Goal: Transaction & Acquisition: Purchase product/service

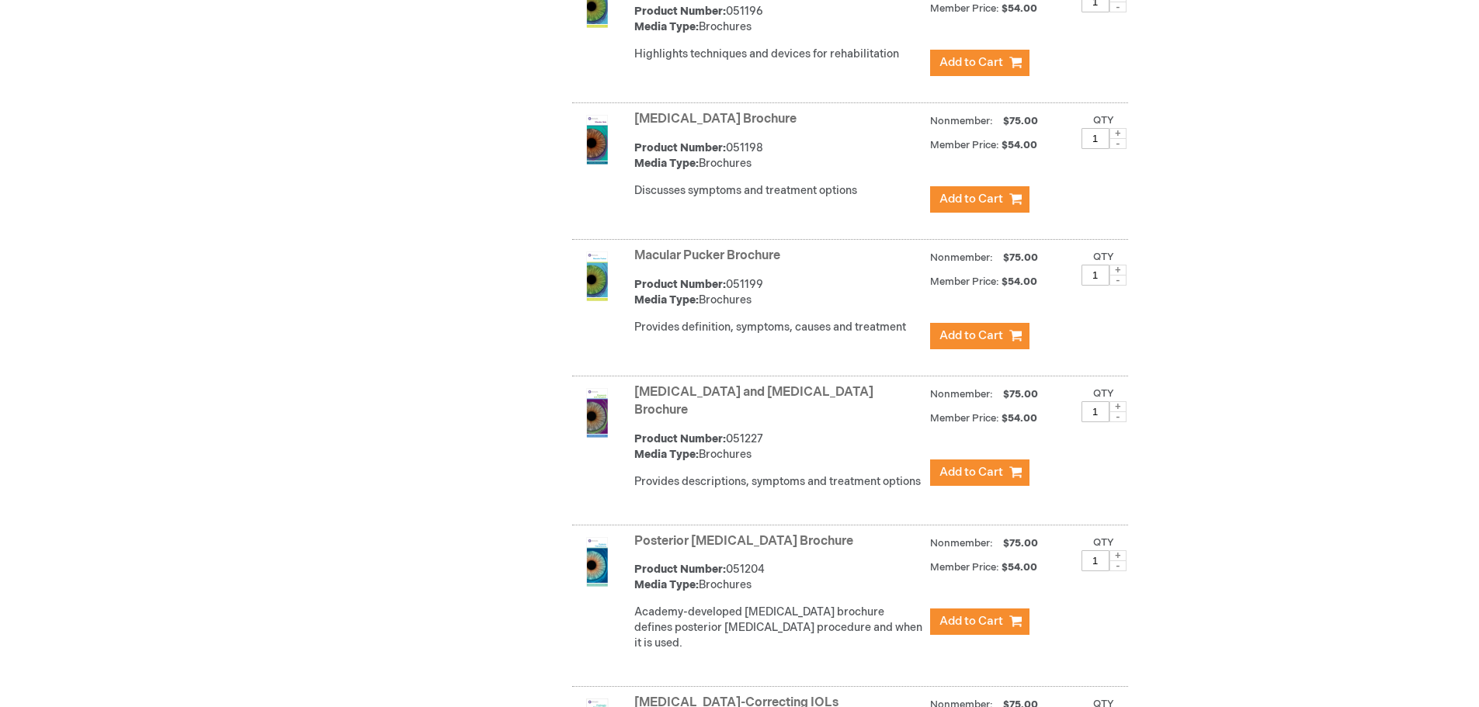
scroll to position [4037, 0]
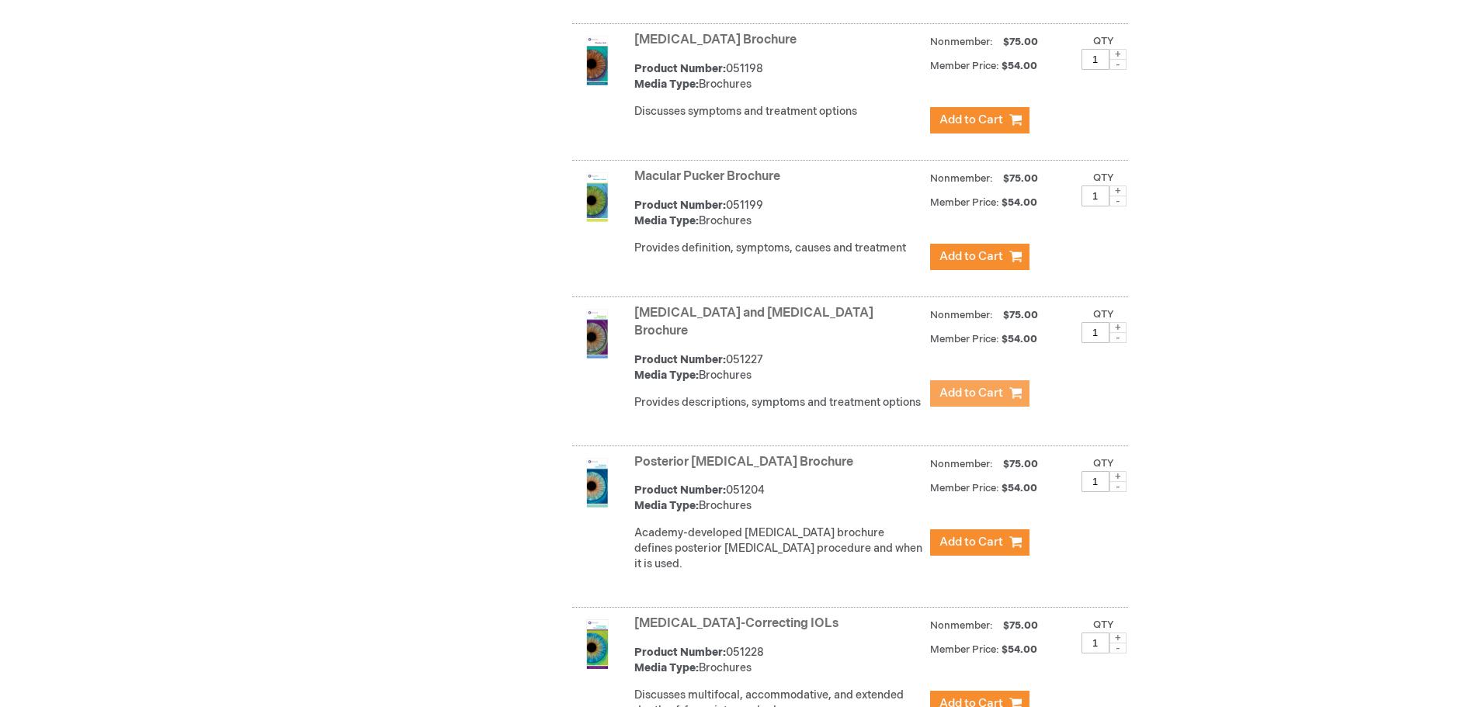
click at [1005, 390] on button "Add to Cart" at bounding box center [979, 393] width 99 height 26
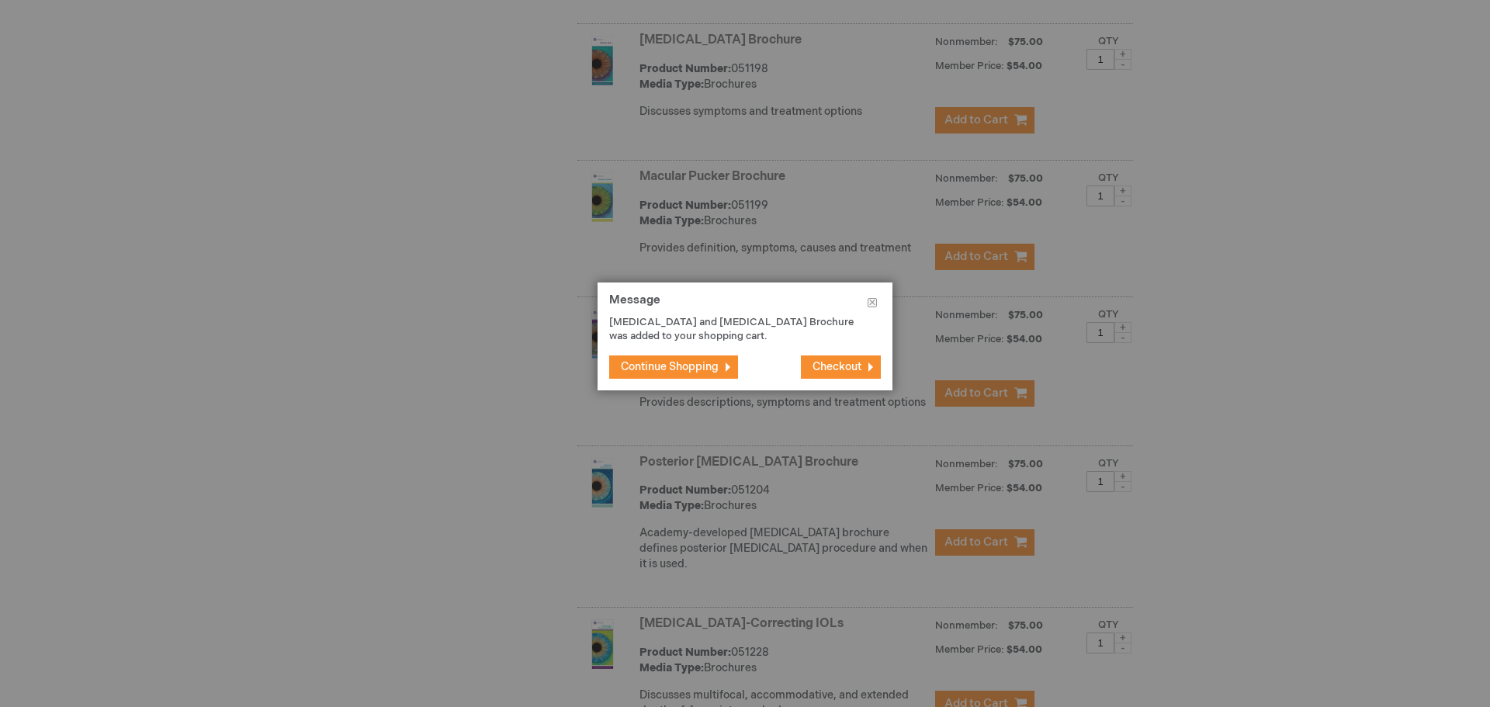
click at [719, 366] on span "Continue Shopping" at bounding box center [670, 366] width 98 height 13
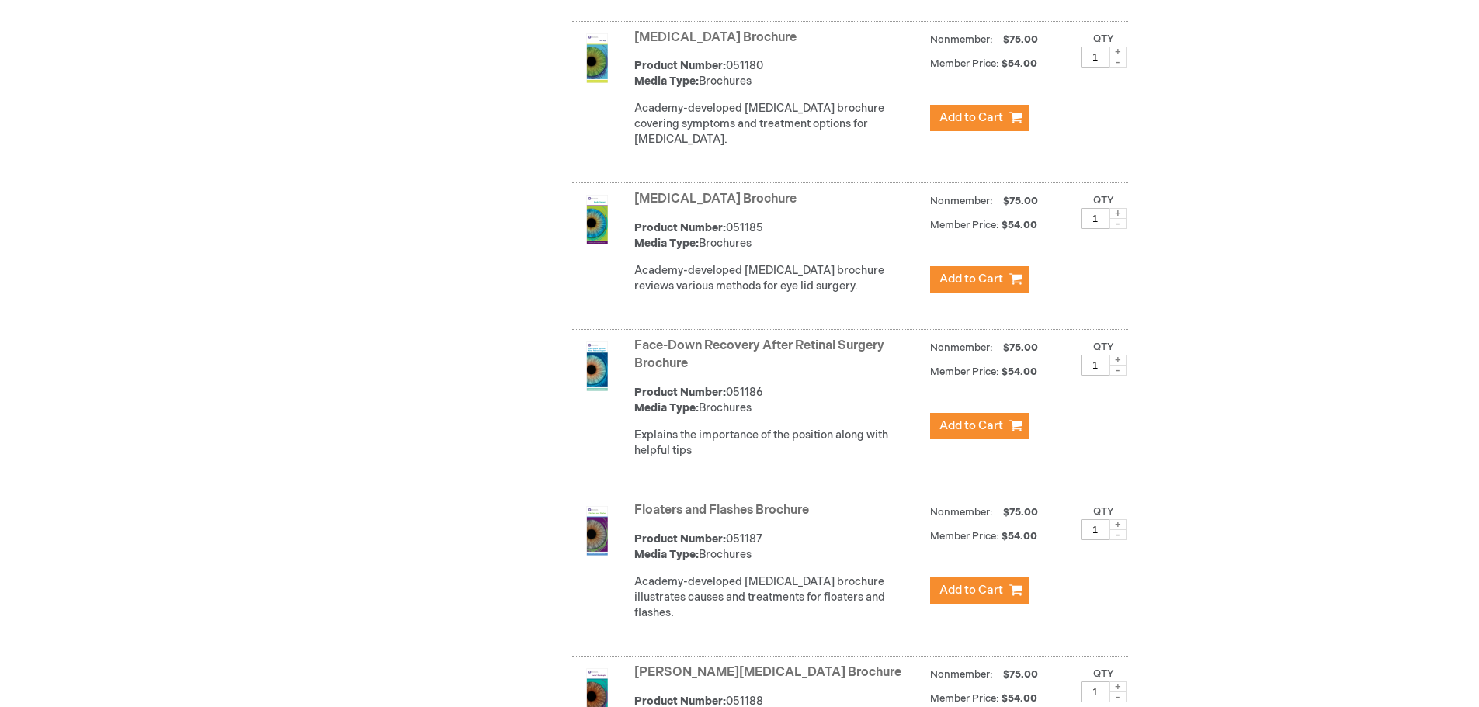
scroll to position [1941, 0]
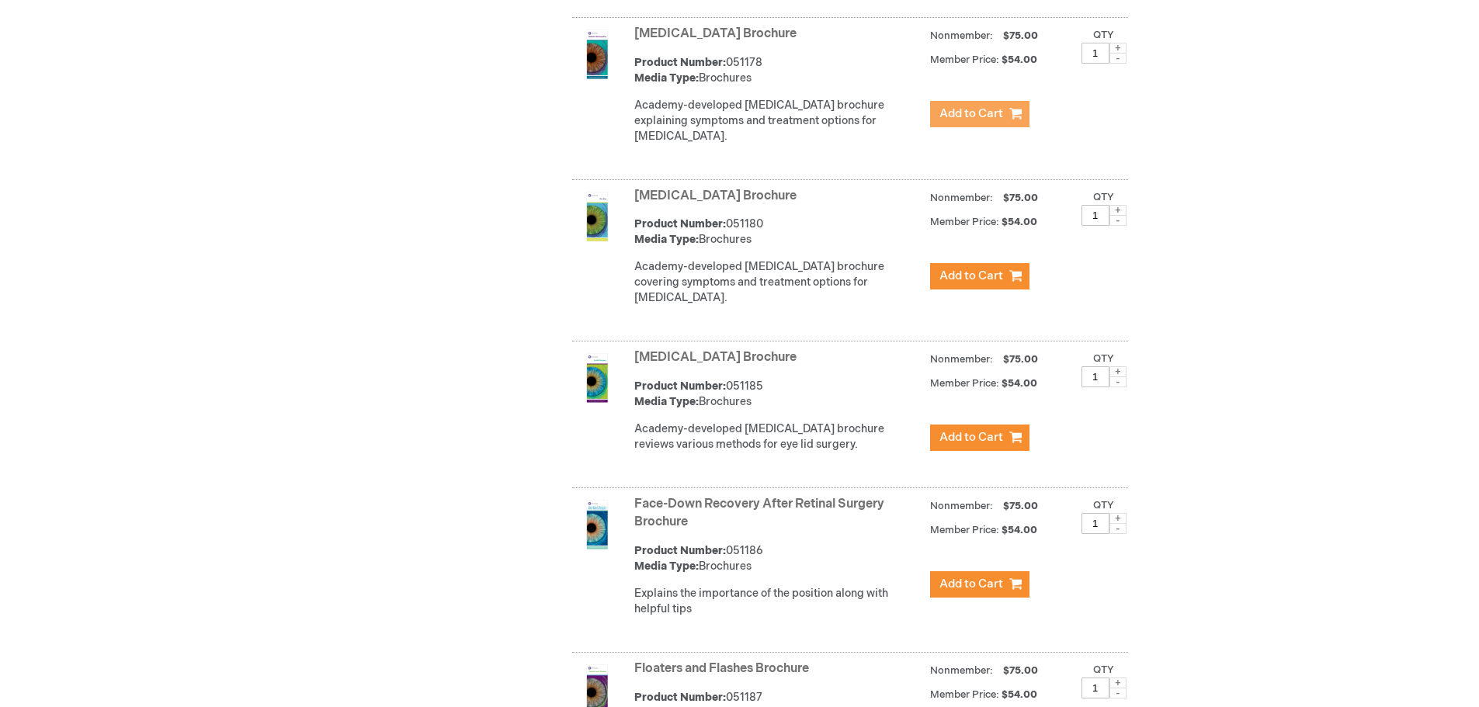
click at [984, 121] on span "Add to Cart" at bounding box center [971, 113] width 64 height 15
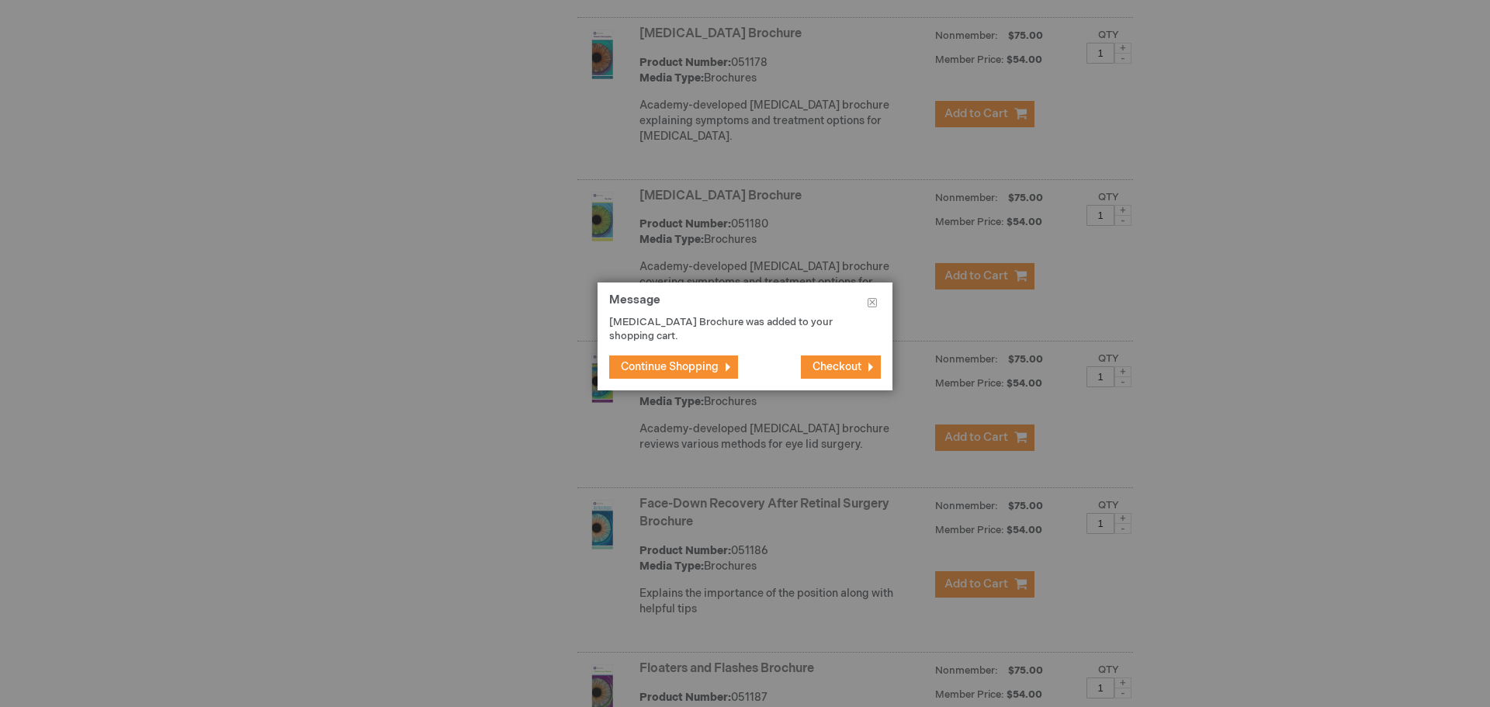
click at [640, 358] on button "Continue Shopping" at bounding box center [673, 367] width 129 height 23
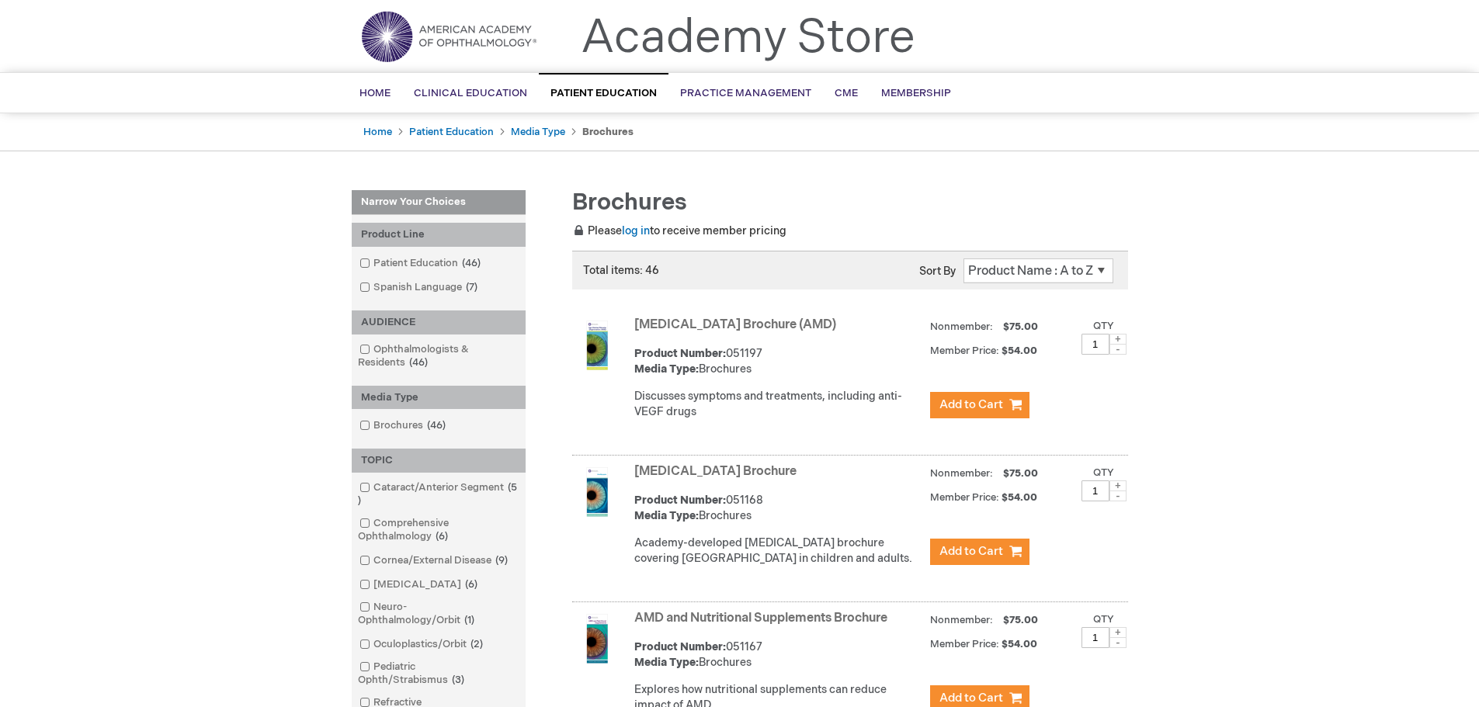
scroll to position [0, 0]
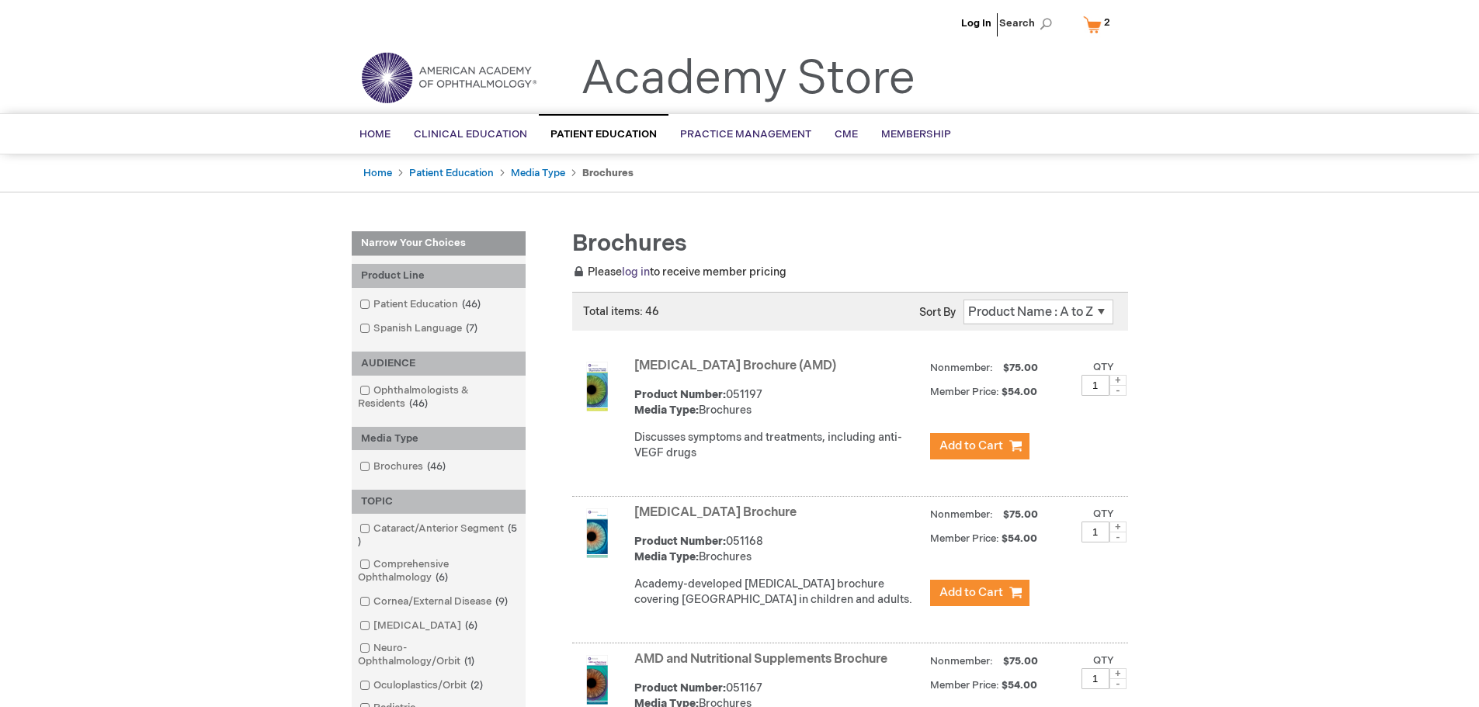
click at [641, 269] on link "log in" at bounding box center [636, 271] width 28 height 13
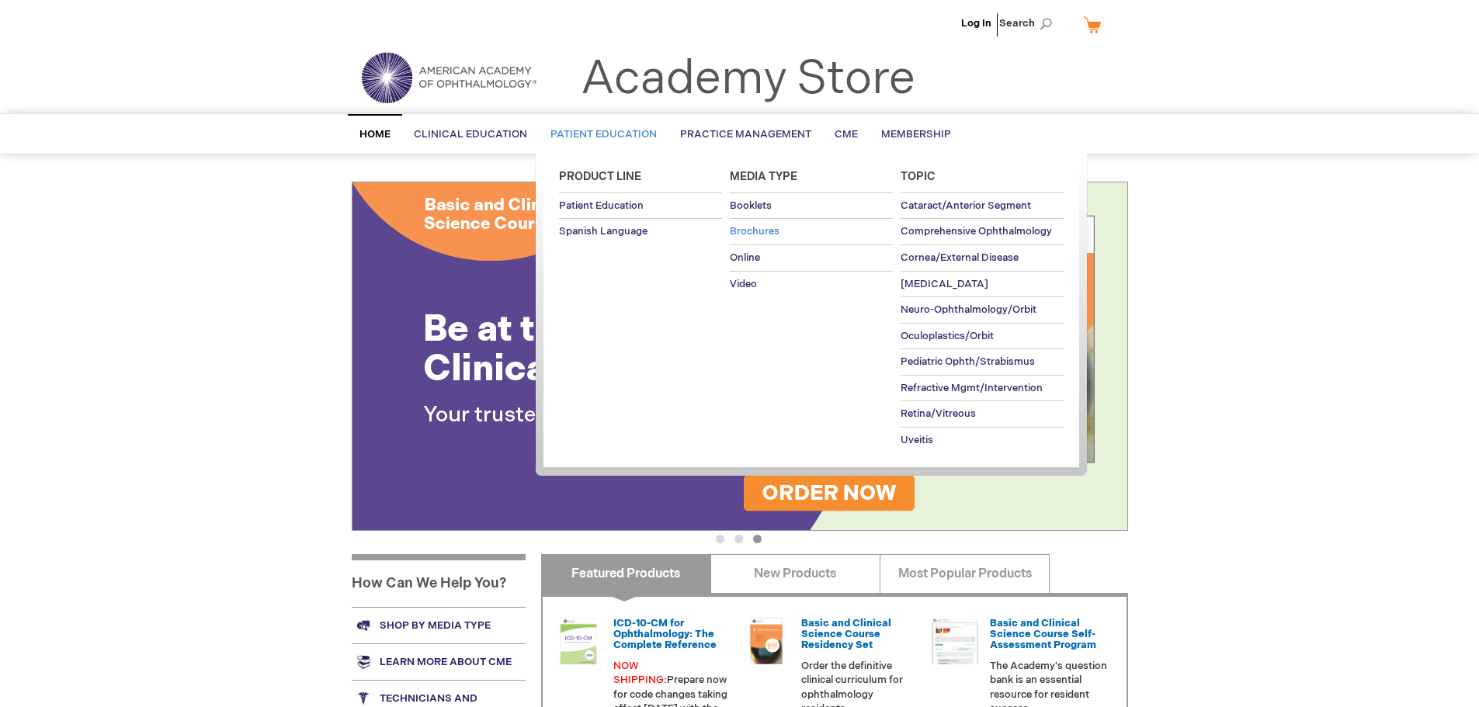
click at [765, 229] on span "Brochures" at bounding box center [755, 231] width 50 height 12
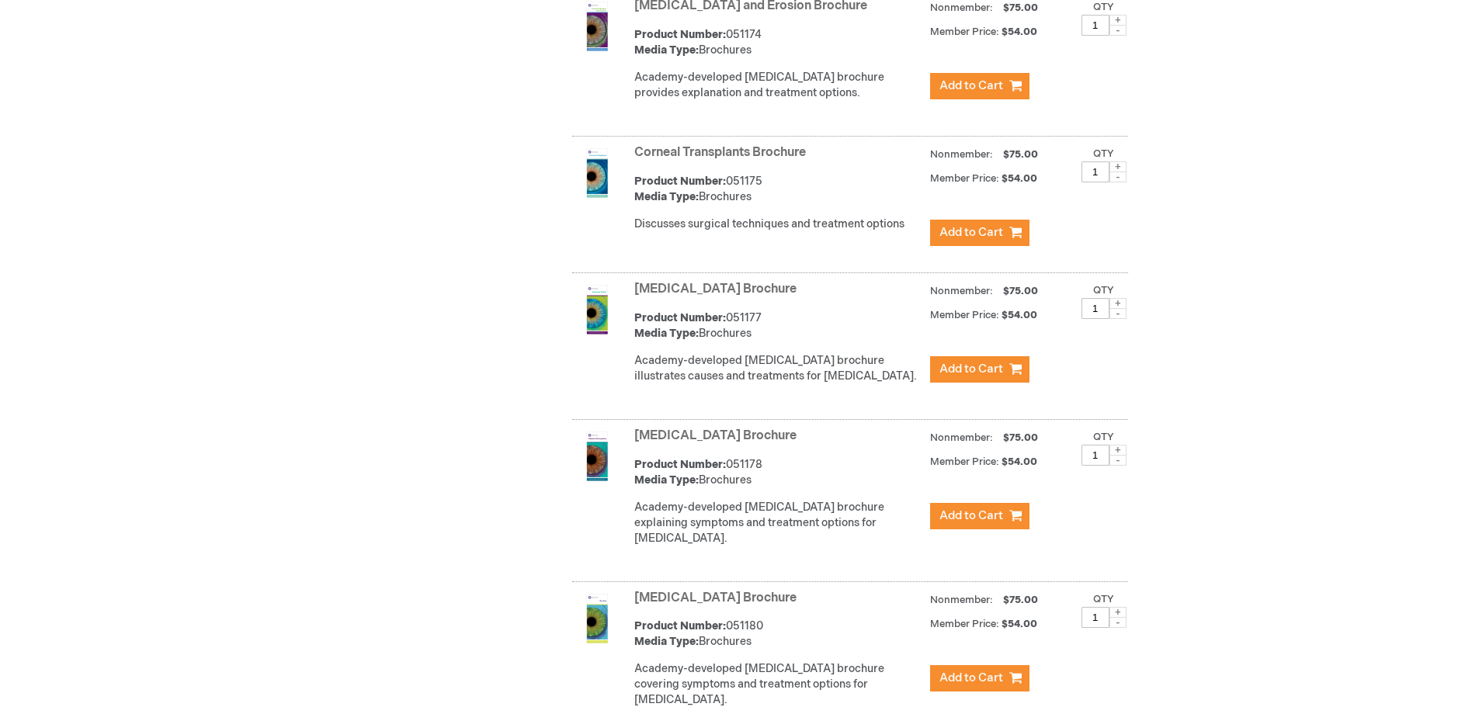
scroll to position [1625, 0]
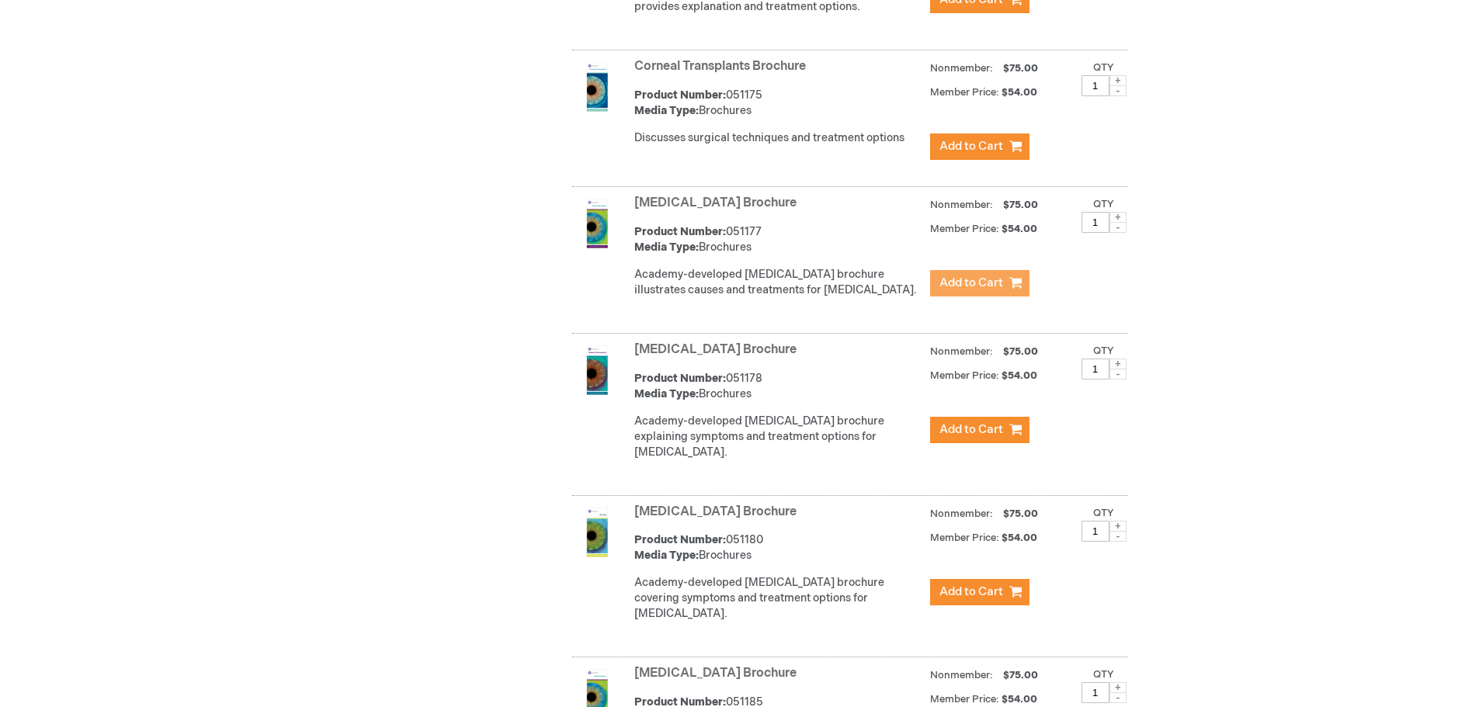
click at [985, 290] on span "Add to Cart" at bounding box center [971, 283] width 64 height 15
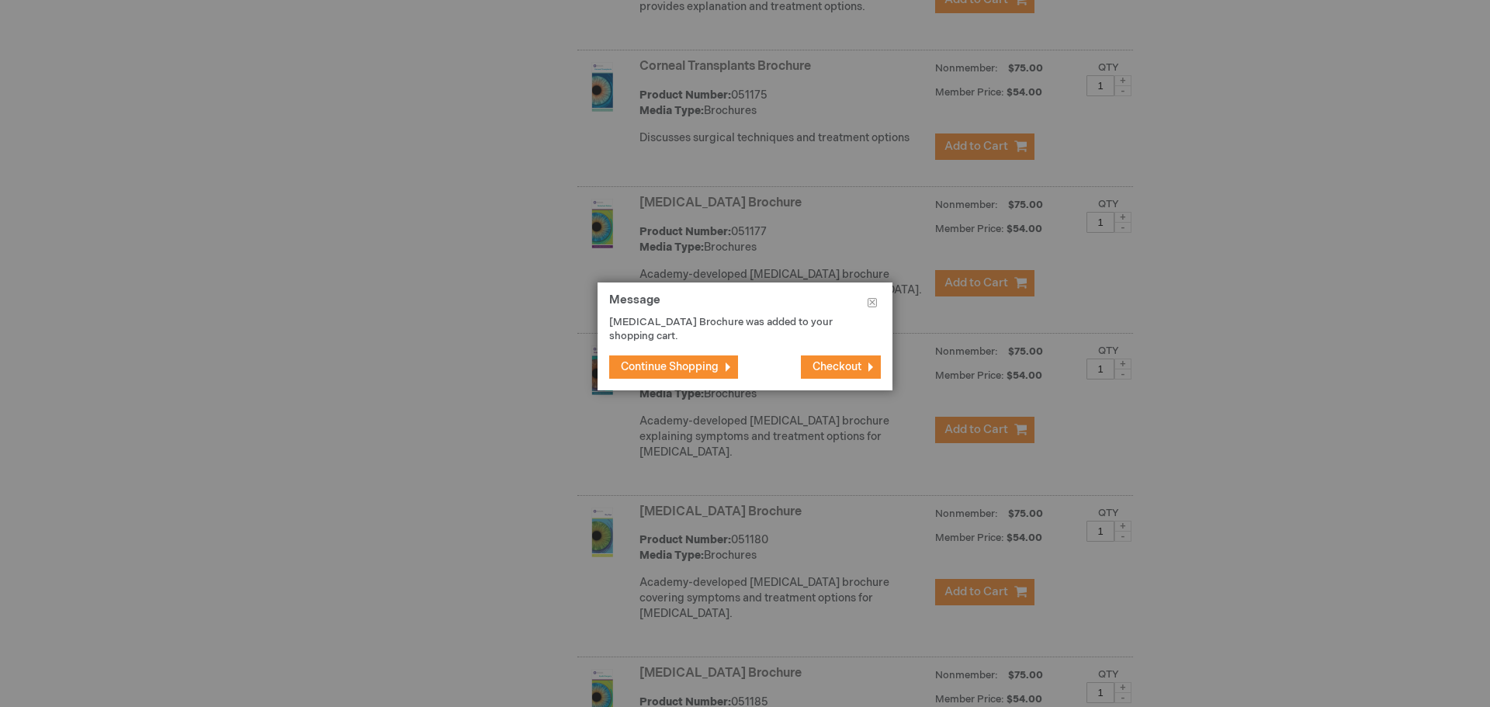
drag, startPoint x: 685, startPoint y: 373, endPoint x: 768, endPoint y: 385, distance: 84.0
click at [750, 383] on footer "Continue Shopping Checkout" at bounding box center [745, 367] width 295 height 47
click at [708, 366] on span "Continue Shopping" at bounding box center [670, 366] width 98 height 13
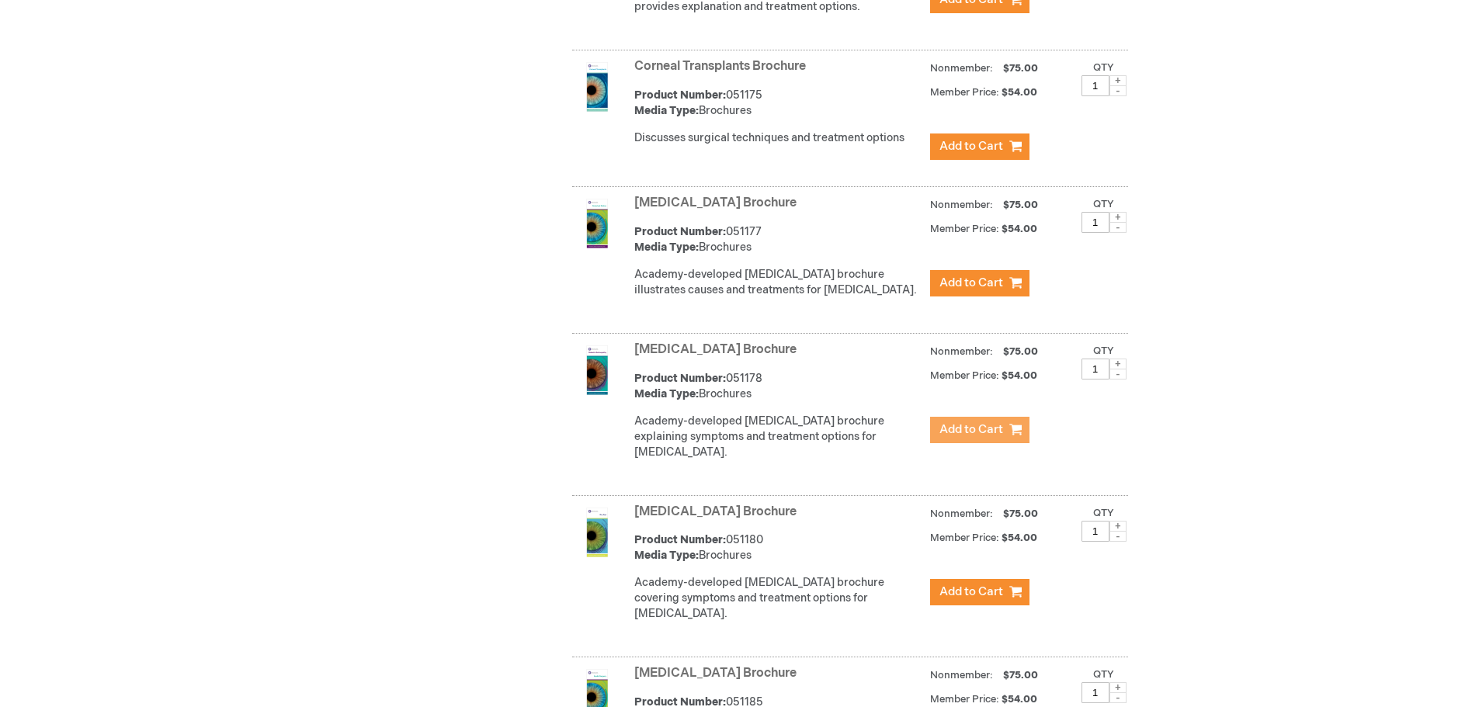
click at [970, 437] on span "Add to Cart" at bounding box center [971, 429] width 64 height 15
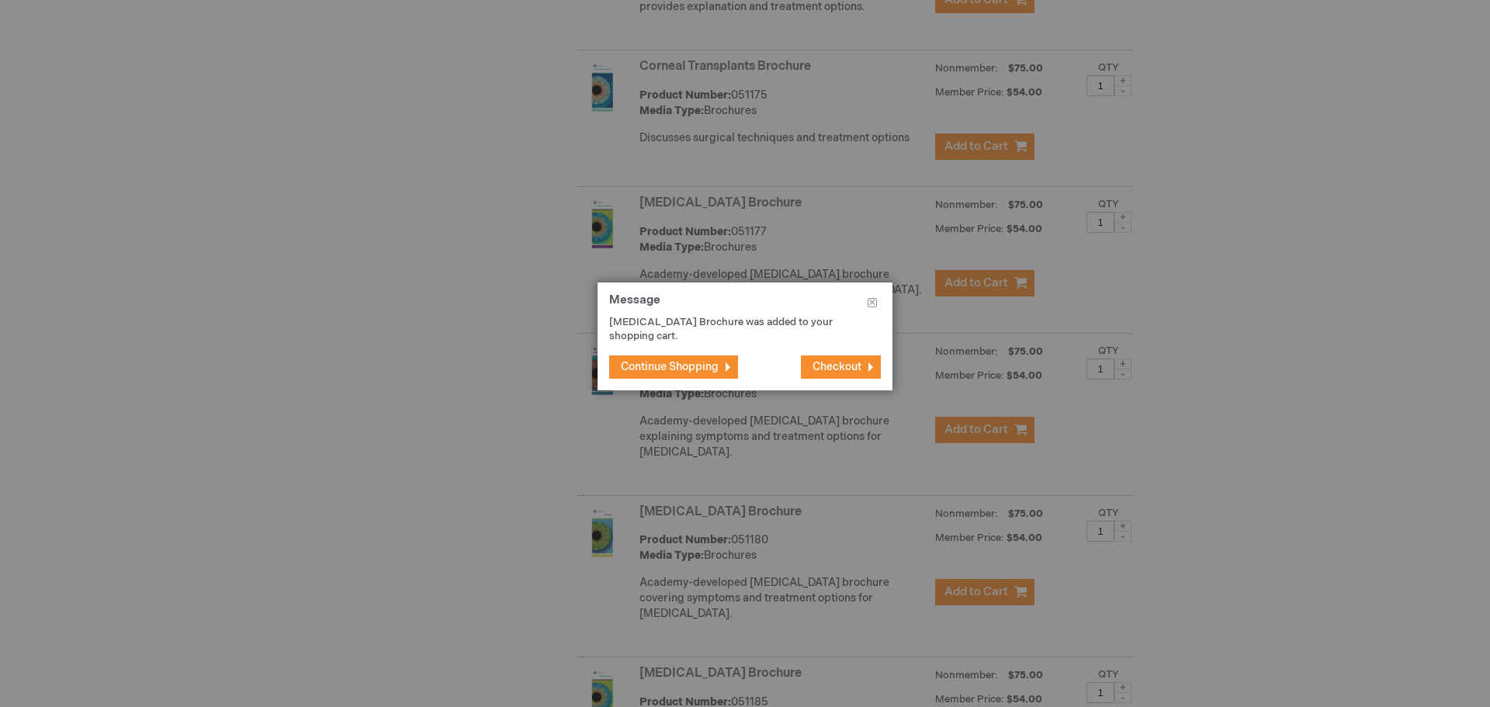
click at [707, 359] on button "Continue Shopping" at bounding box center [673, 367] width 129 height 23
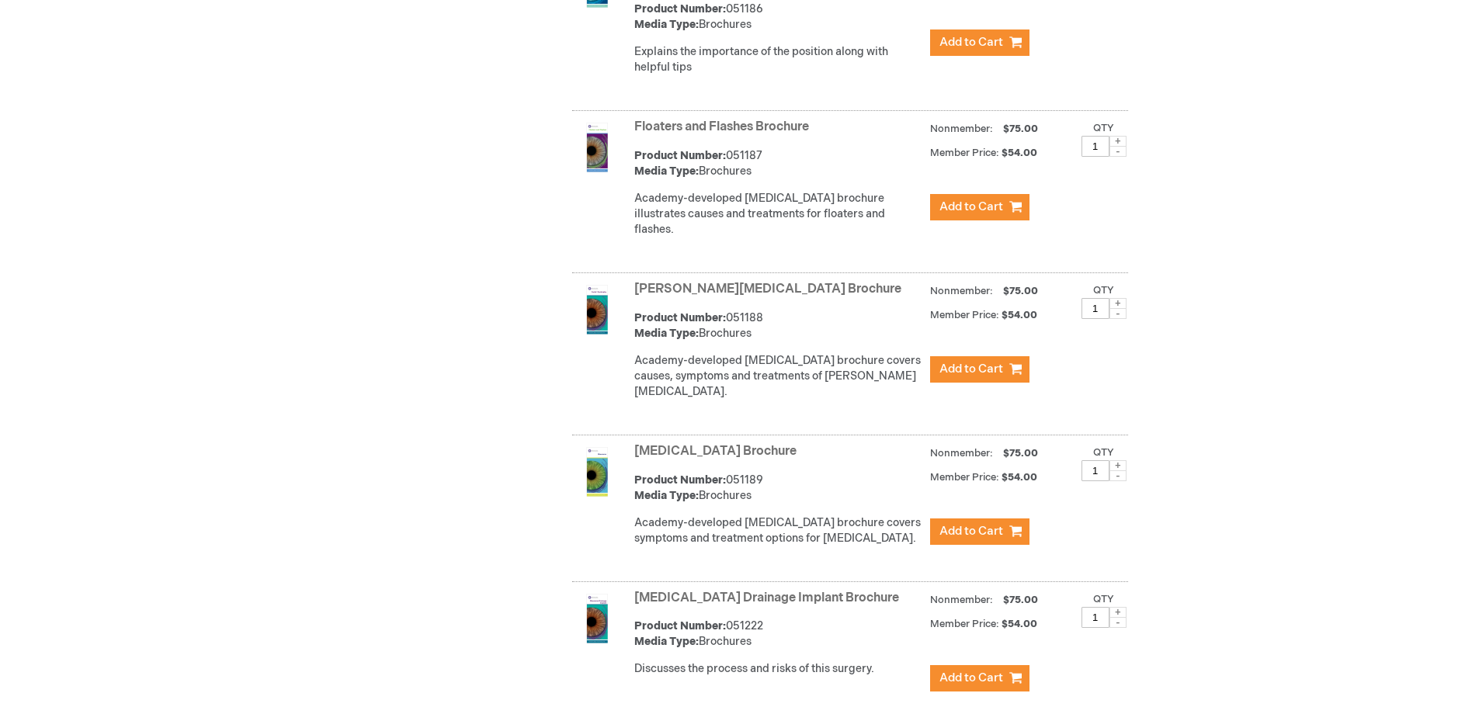
scroll to position [2479, 0]
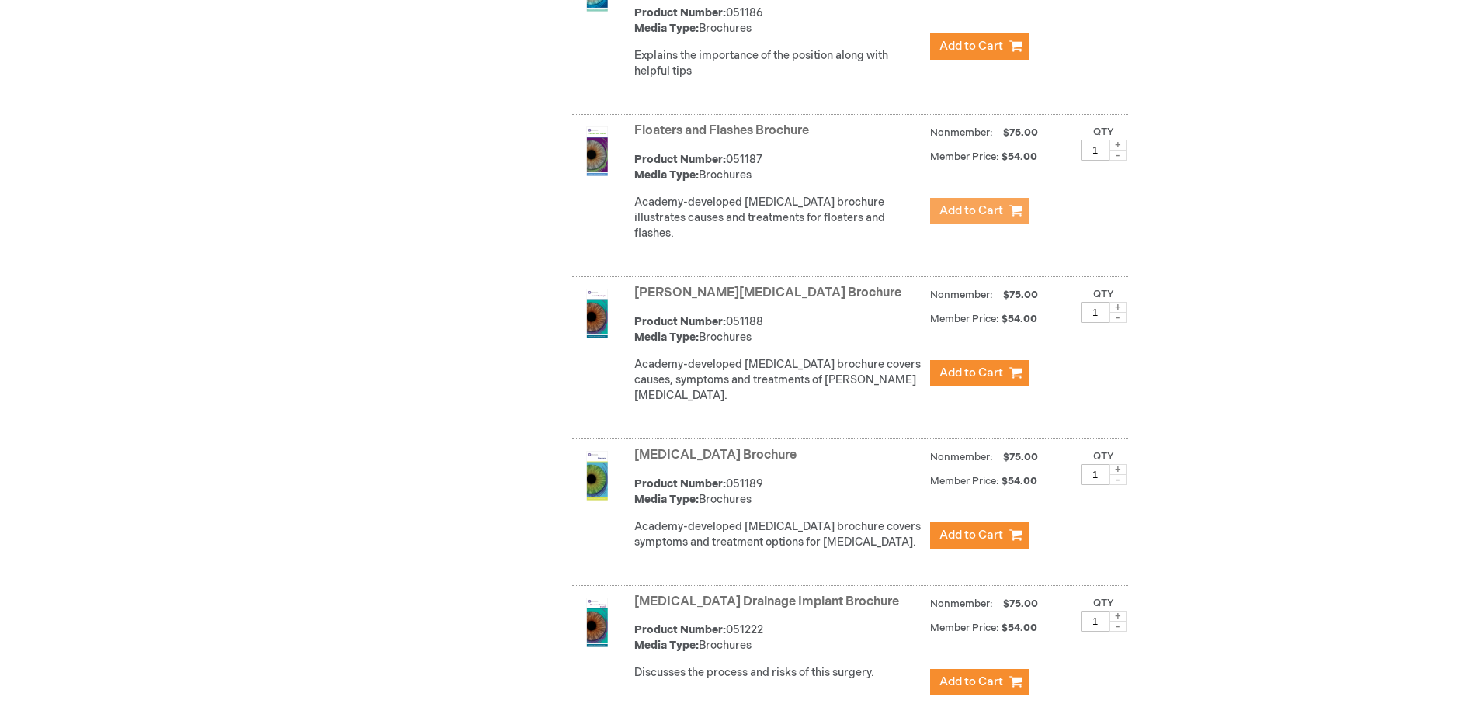
click at [1000, 209] on span "Add to Cart" at bounding box center [971, 210] width 64 height 15
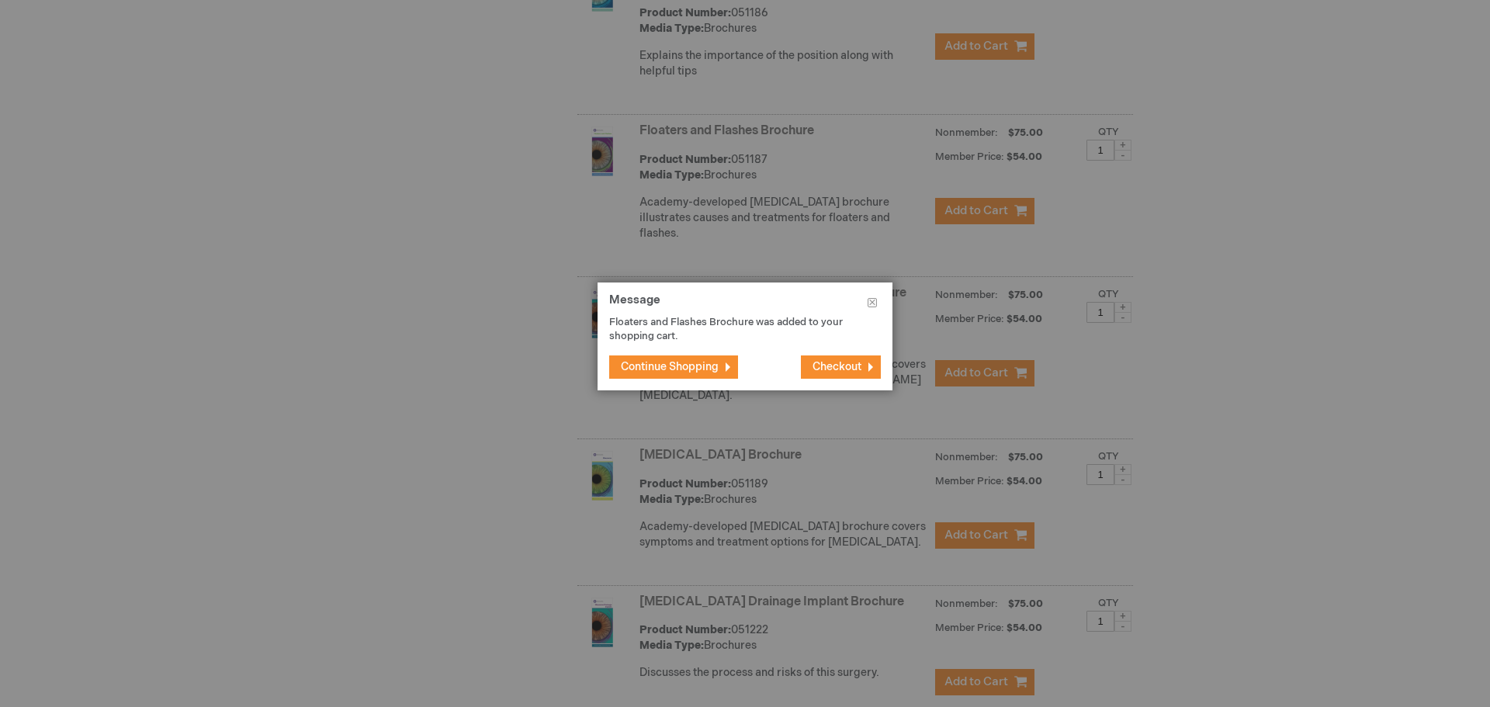
drag, startPoint x: 637, startPoint y: 367, endPoint x: 803, endPoint y: 401, distance: 168.7
click at [638, 367] on span "Continue Shopping" at bounding box center [670, 366] width 98 height 13
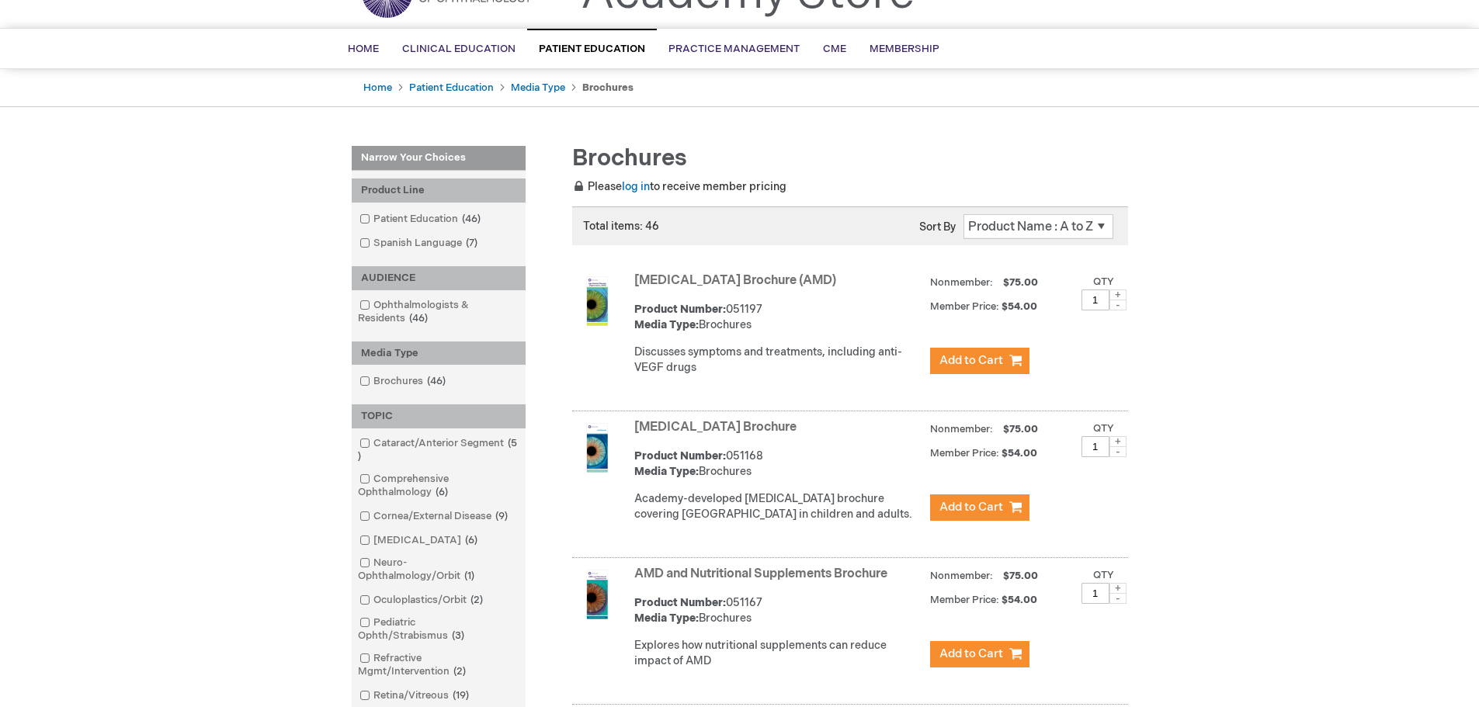
scroll to position [0, 0]
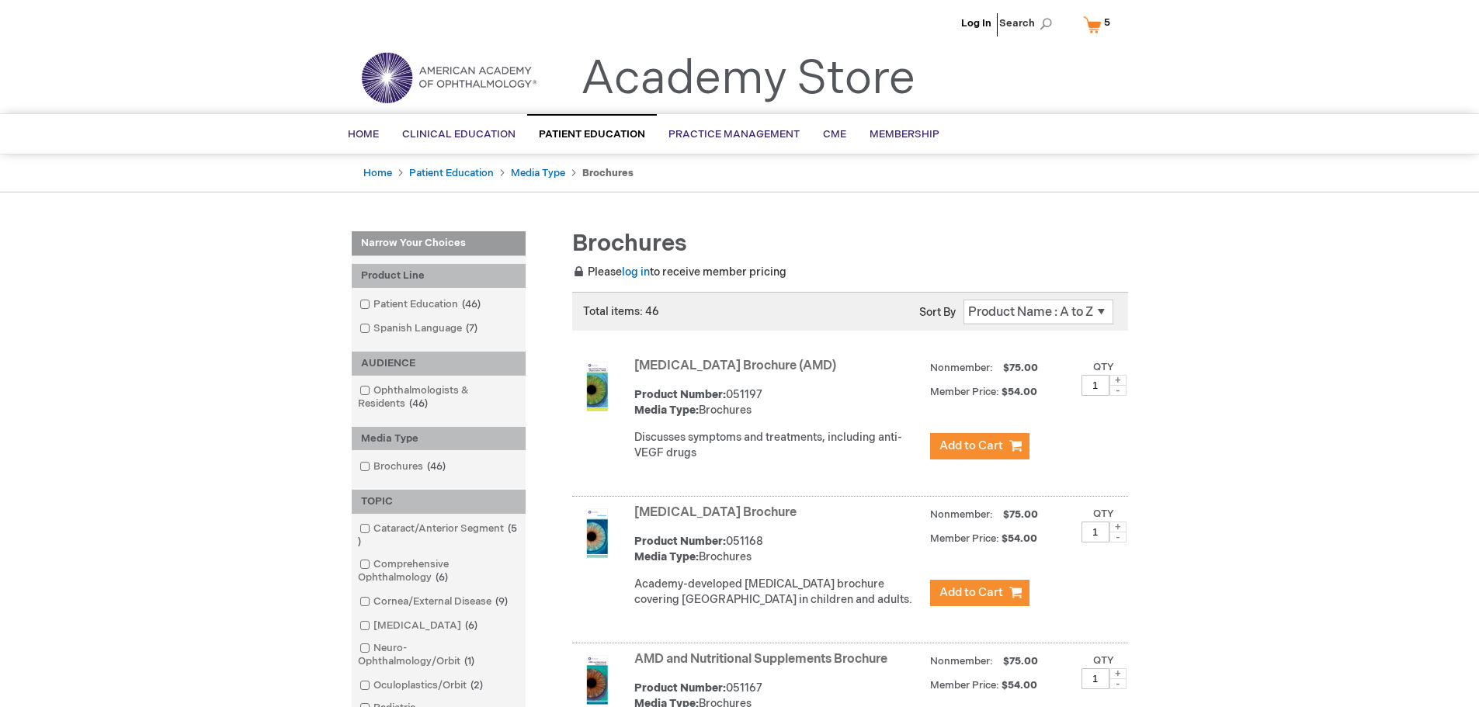
click at [1098, 26] on link "My Cart 5 5 items" at bounding box center [1100, 24] width 40 height 27
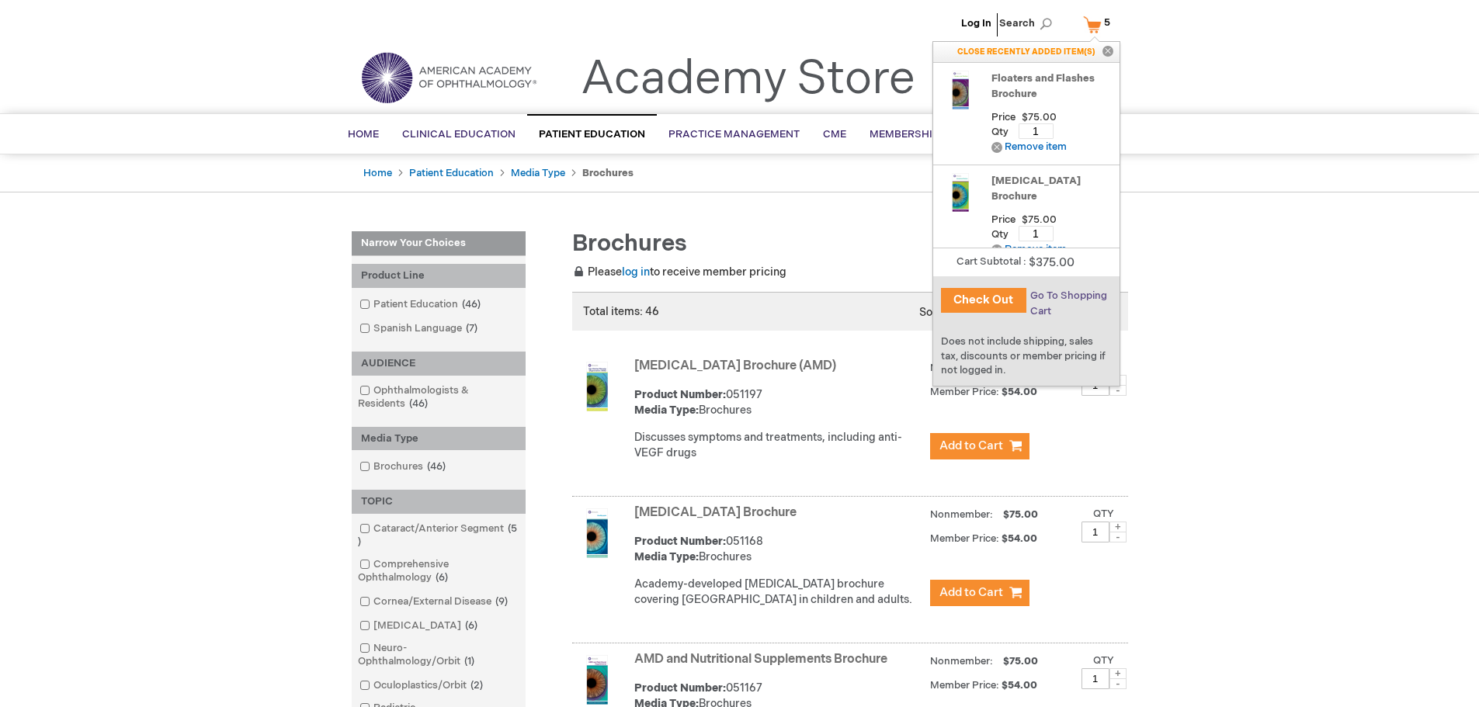
click at [1094, 295] on span "Go To Shopping Cart" at bounding box center [1068, 304] width 77 height 28
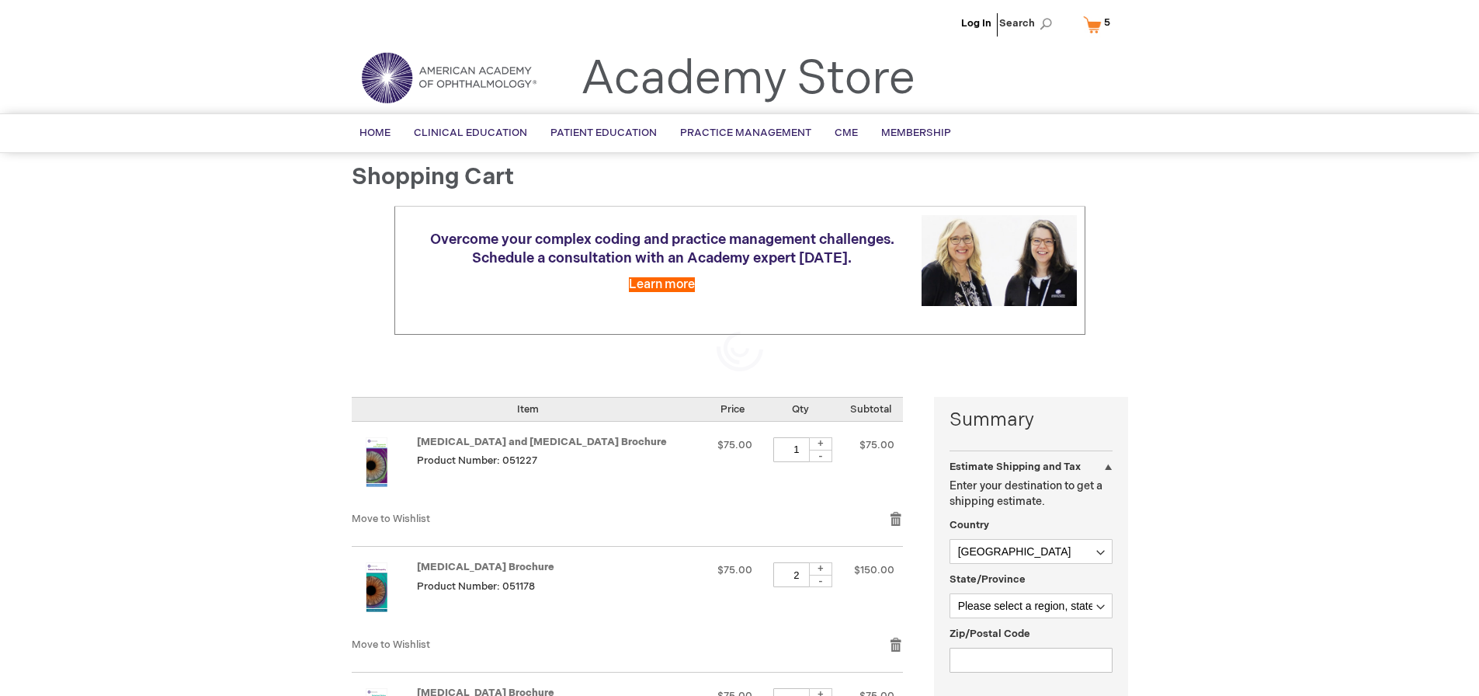
select select "US"
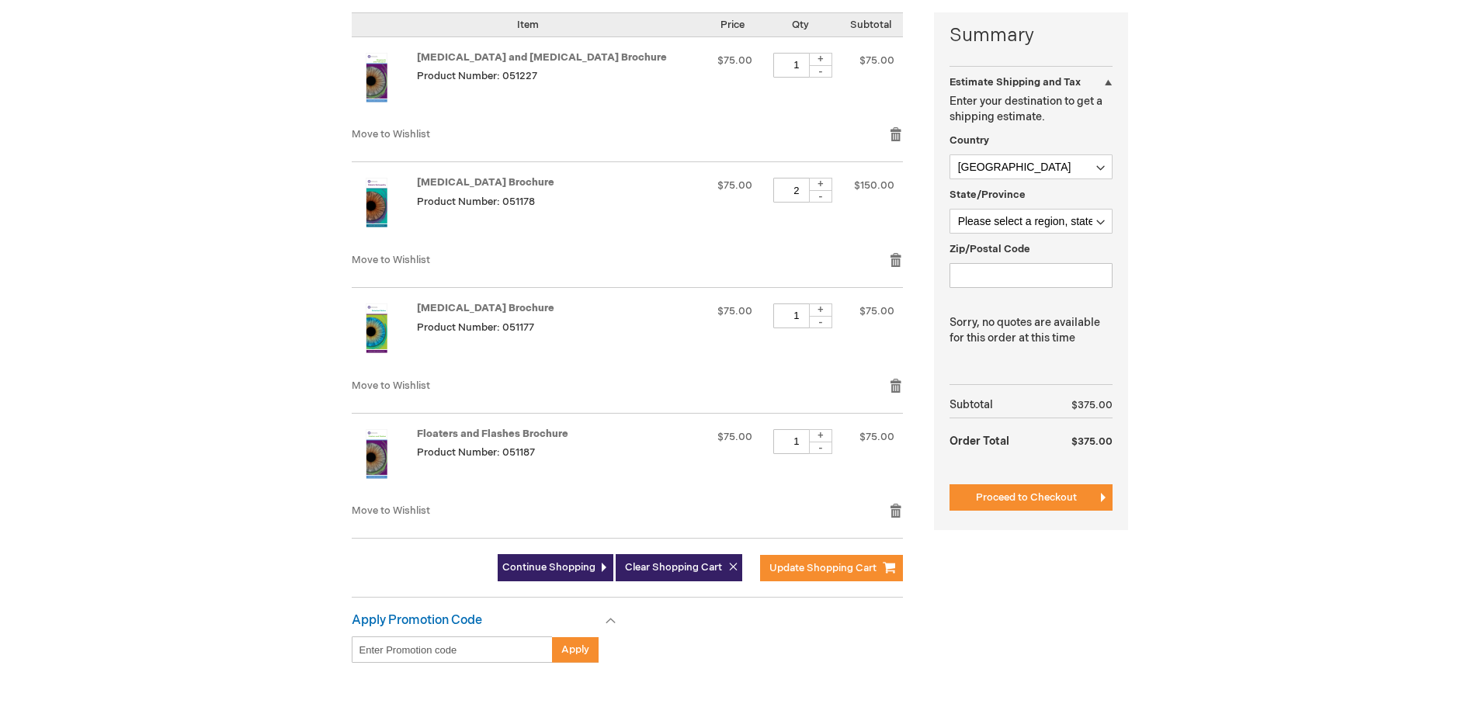
scroll to position [388, 0]
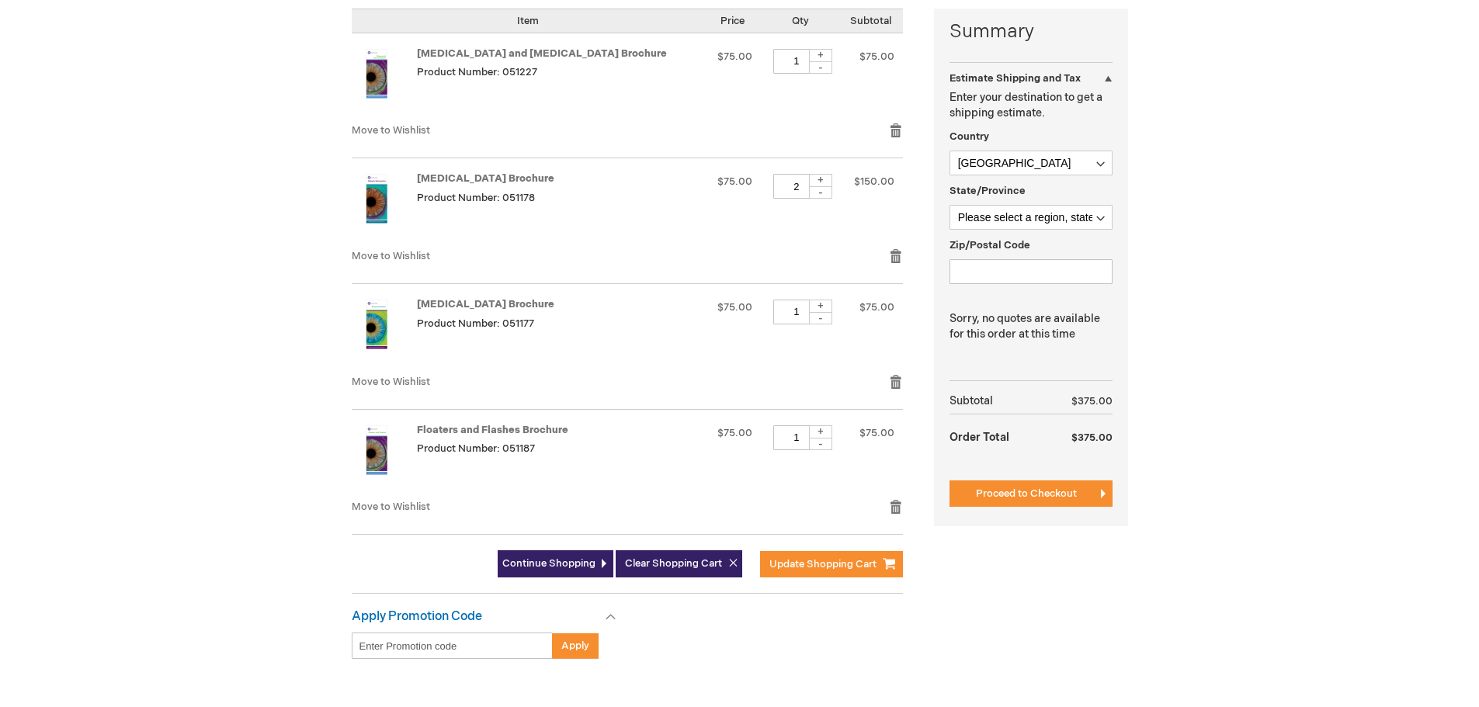
click at [809, 193] on div "-" at bounding box center [820, 192] width 23 height 12
type input "1"
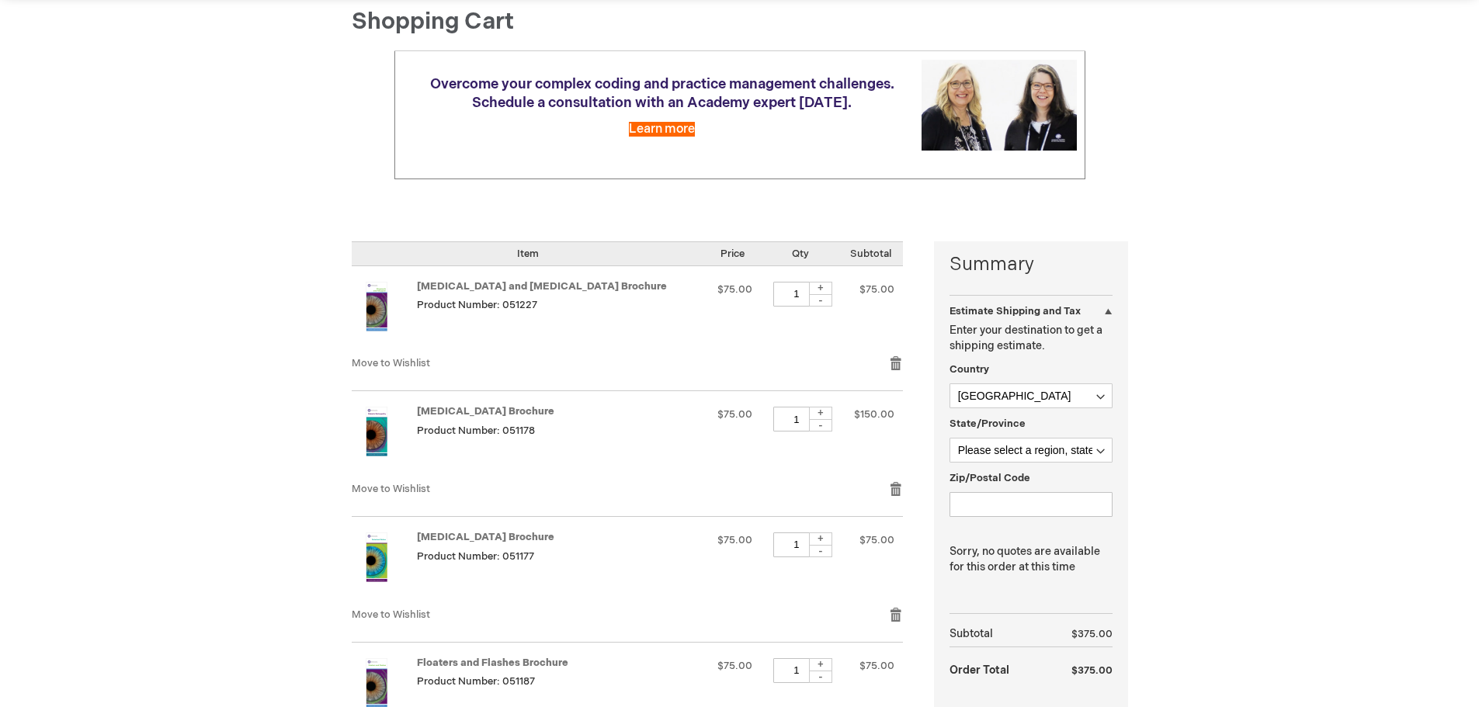
scroll to position [0, 0]
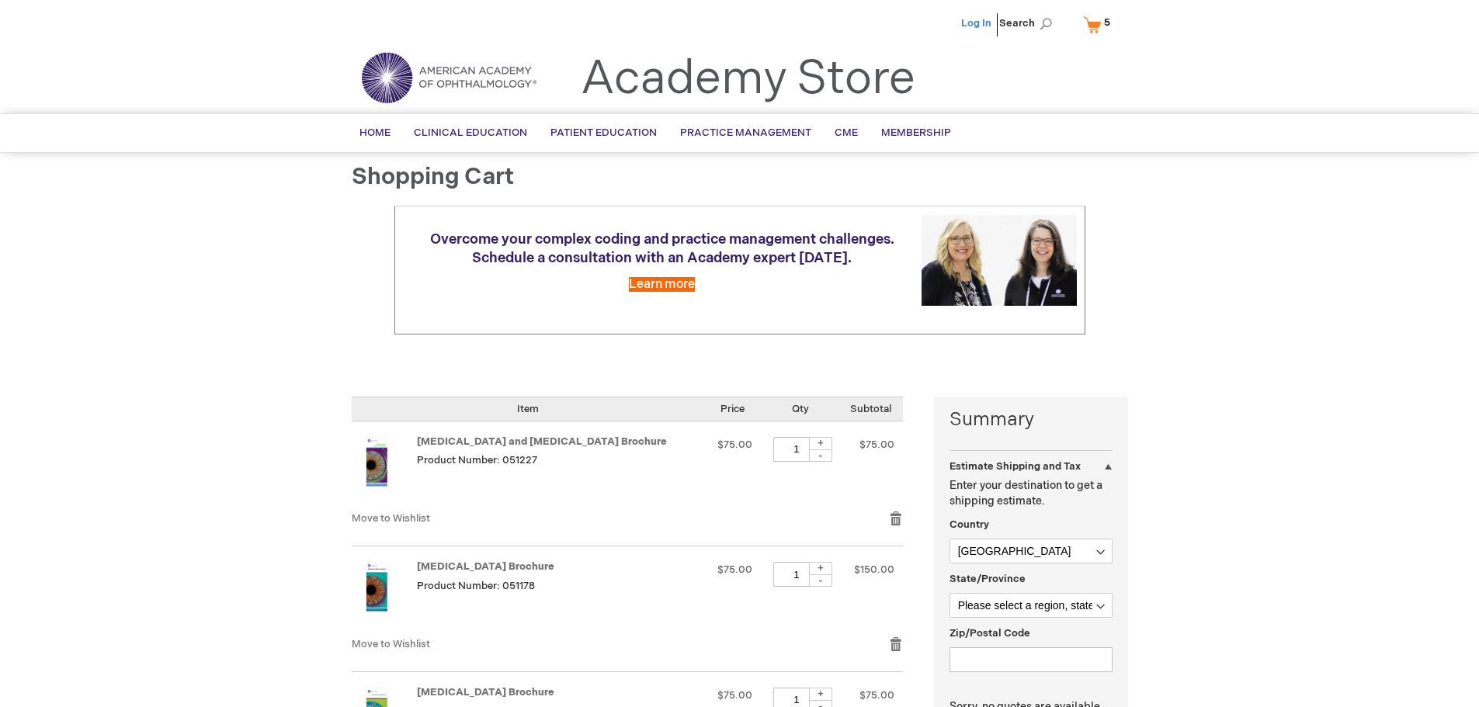
click at [981, 26] on link "Log In" at bounding box center [976, 23] width 30 height 12
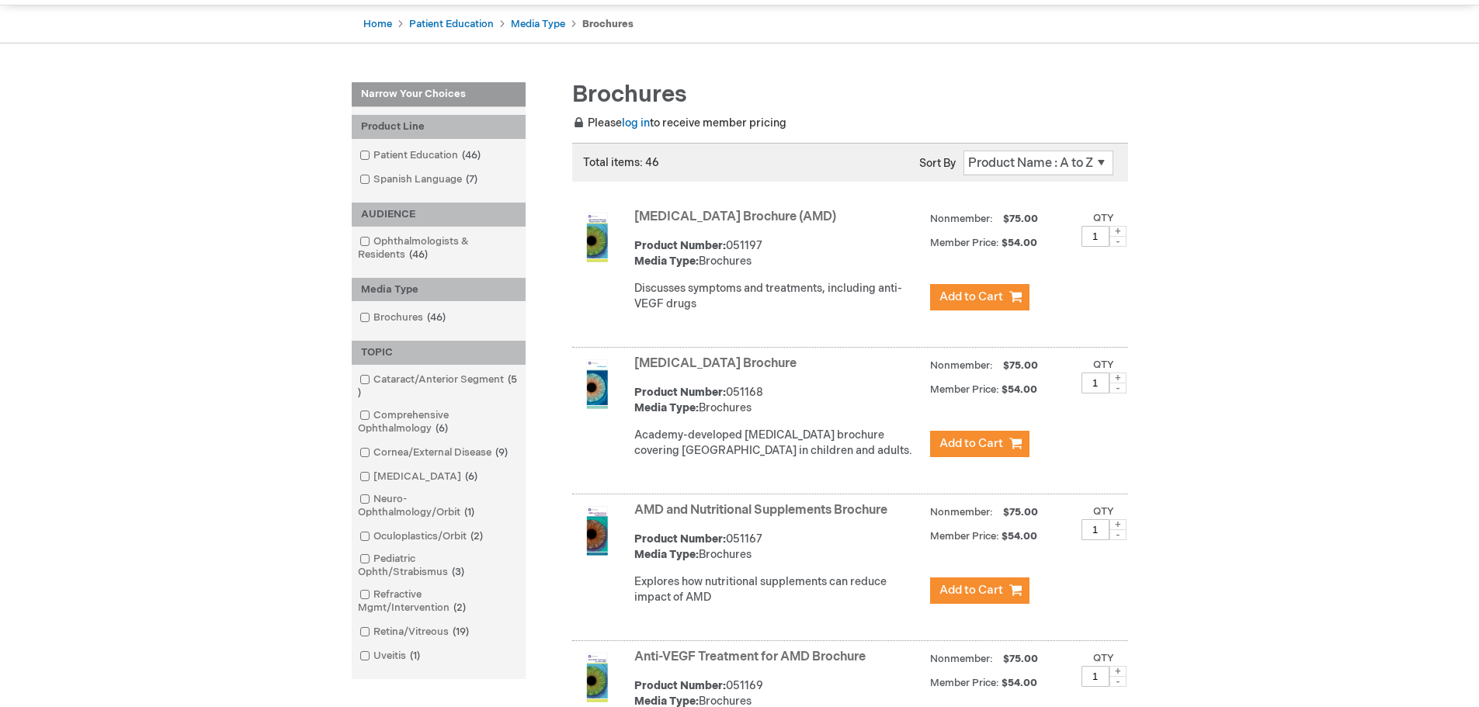
scroll to position [155, 0]
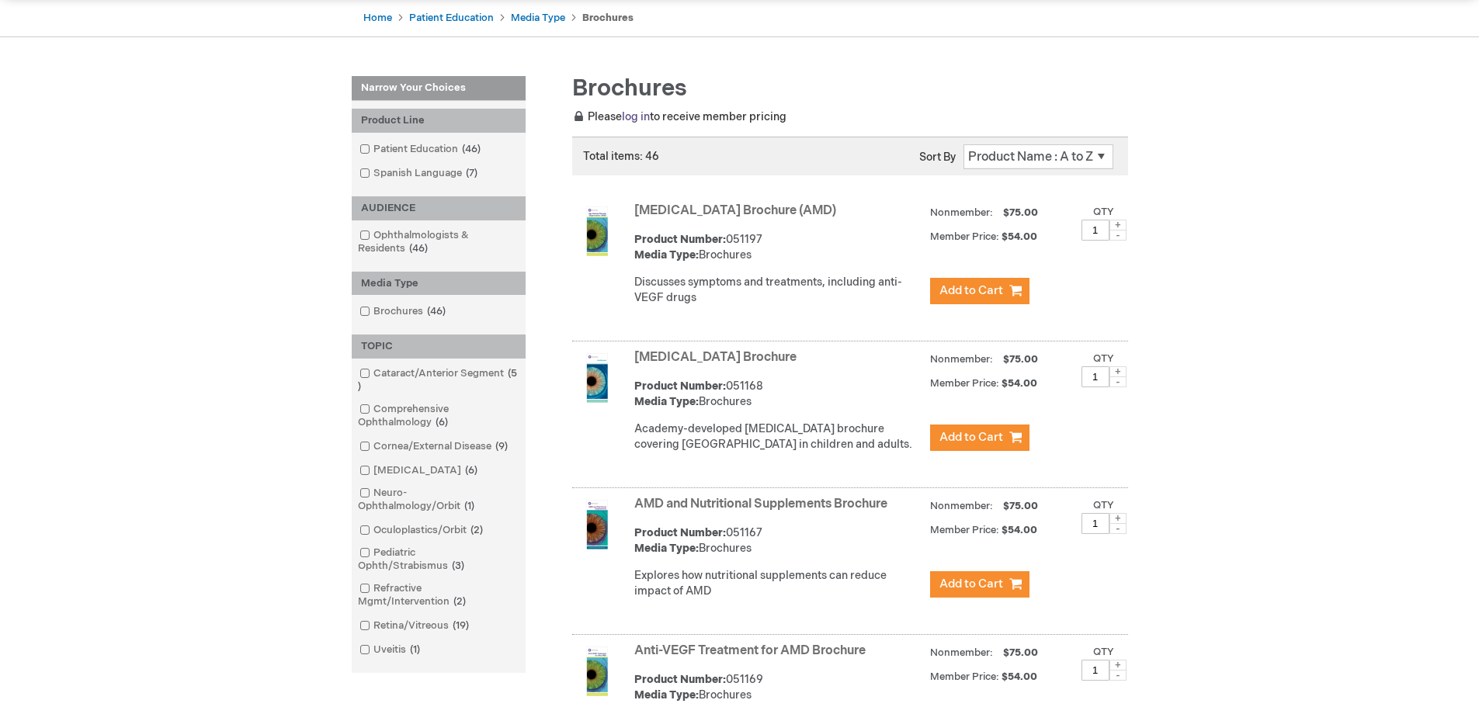
click at [629, 113] on link "log in" at bounding box center [636, 116] width 28 height 13
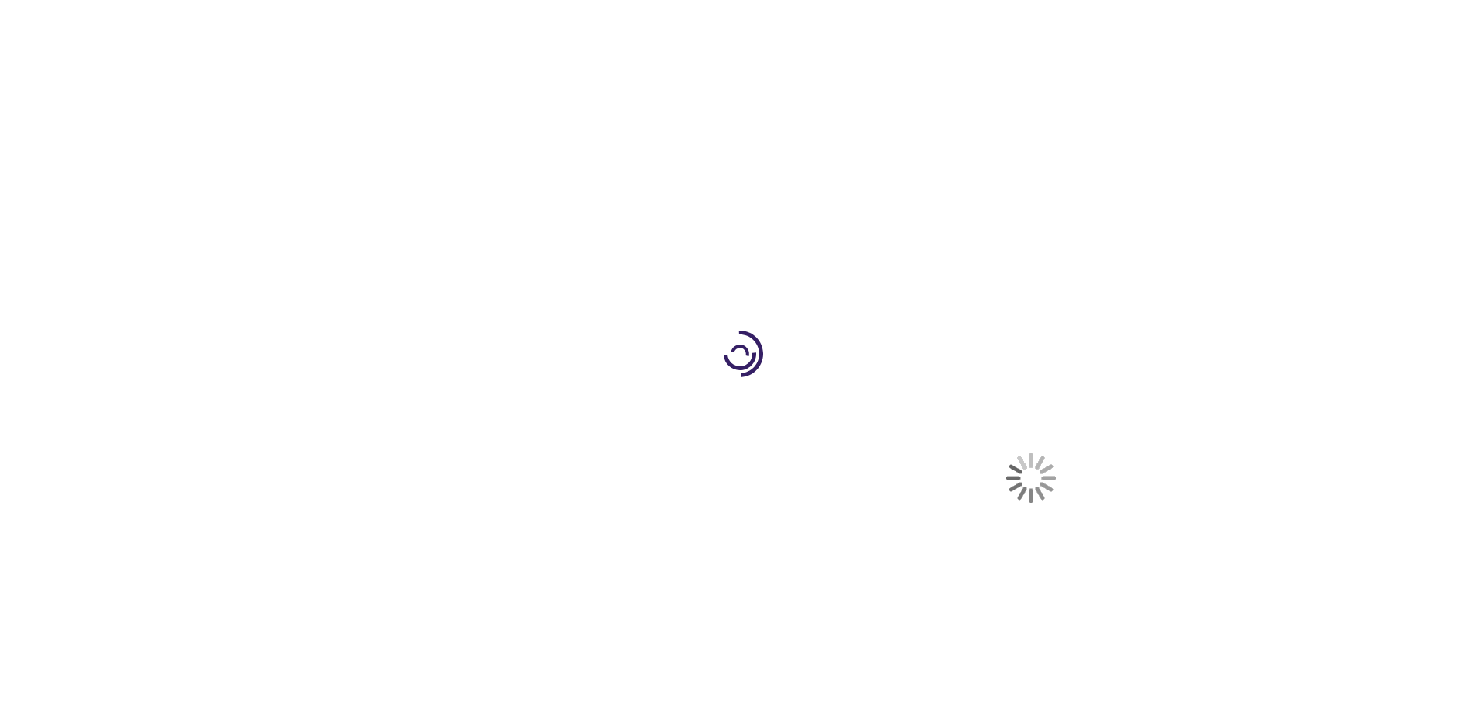
select select "US"
